Goal: Task Accomplishment & Management: Manage account settings

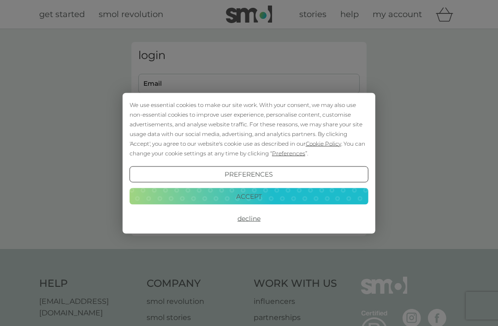
click at [341, 195] on button "Accept" at bounding box center [249, 196] width 239 height 17
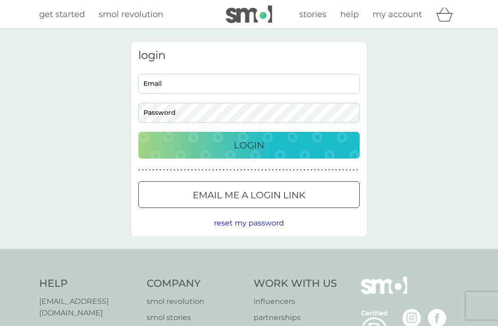
click at [337, 82] on input "Email" at bounding box center [248, 84] width 221 height 20
type input "[EMAIL_ADDRESS][DOMAIN_NAME]"
click at [249, 145] on button "Login" at bounding box center [248, 145] width 221 height 27
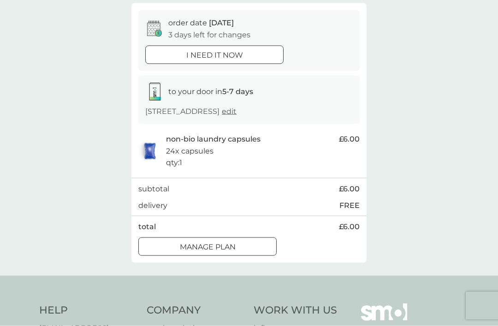
scroll to position [84, 0]
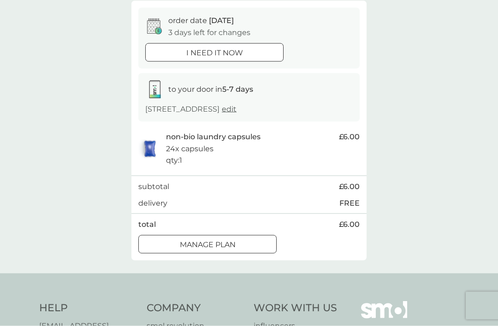
click at [258, 250] on div "Manage plan" at bounding box center [207, 245] width 137 height 12
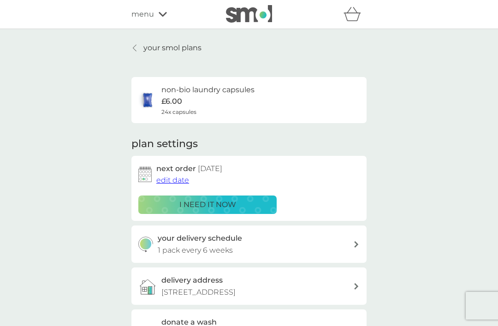
click at [176, 179] on span "edit date" at bounding box center [172, 180] width 33 height 9
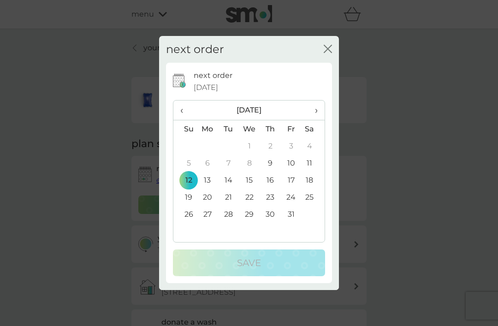
click at [316, 120] on span "›" at bounding box center [312, 110] width 9 height 19
click at [187, 206] on td "16" at bounding box center [185, 197] width 24 height 17
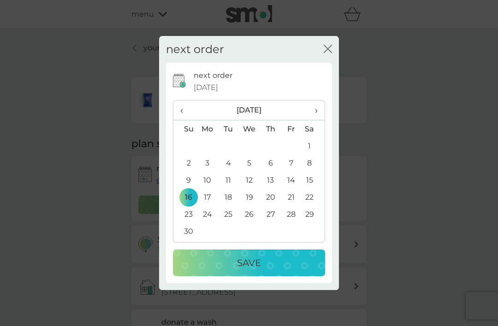
click at [288, 270] on div "Save" at bounding box center [249, 262] width 134 height 15
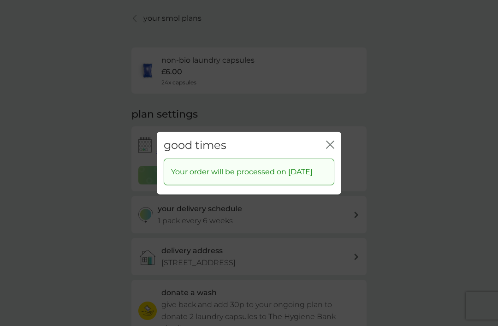
scroll to position [30, 0]
